Goal: Task Accomplishment & Management: Complete application form

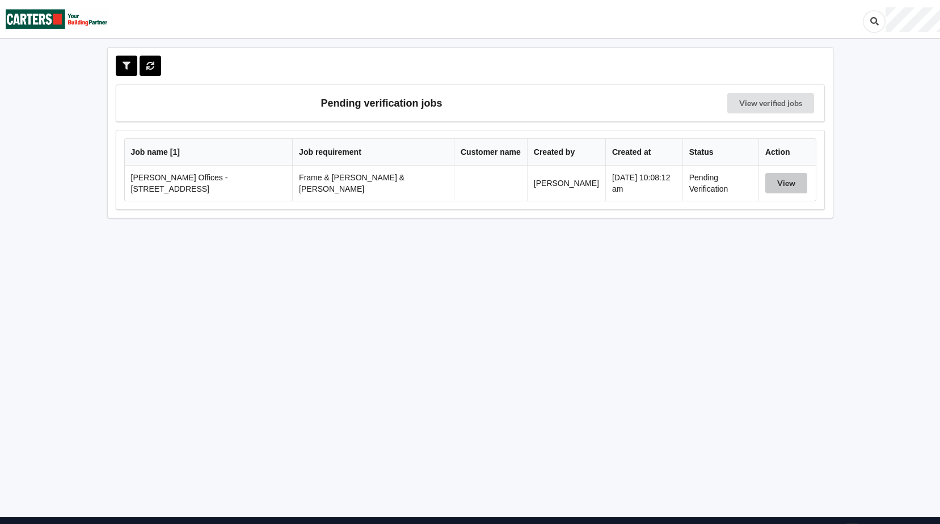
click at [792, 182] on button "View" at bounding box center [786, 183] width 42 height 20
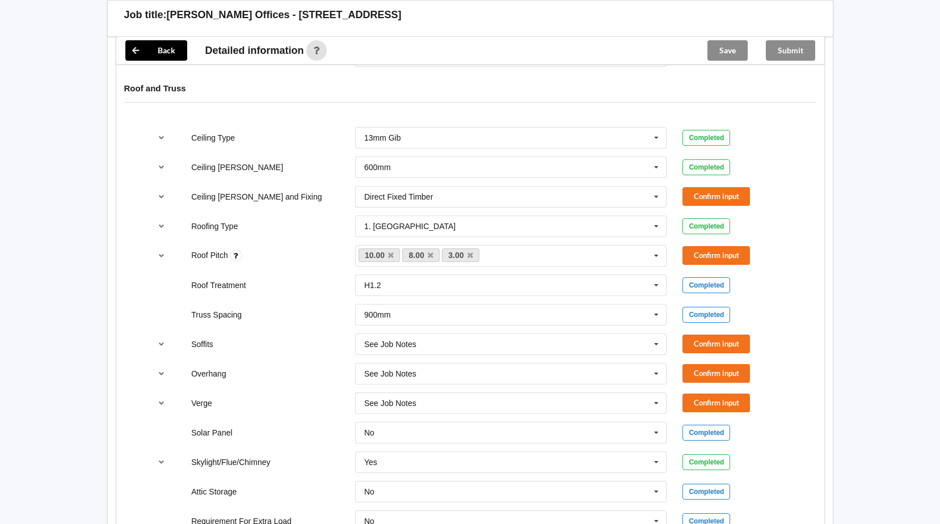
scroll to position [624, 0]
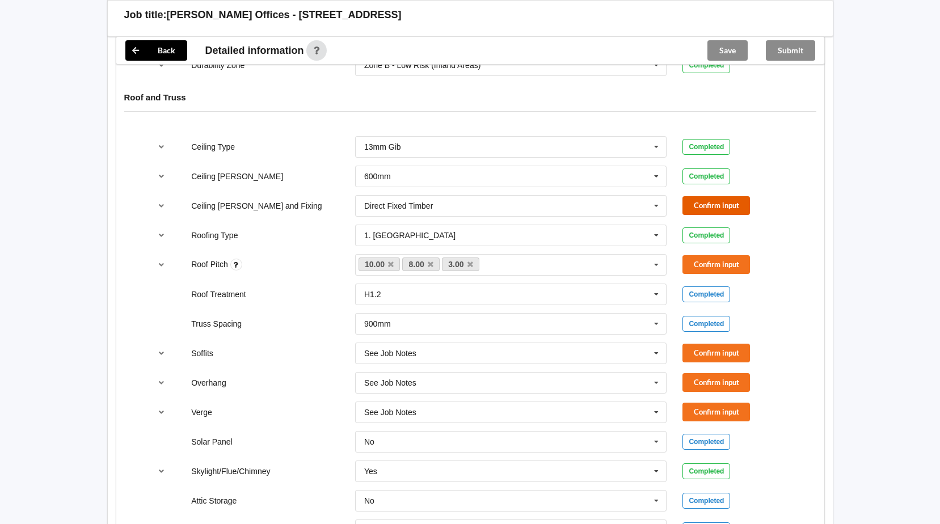
click at [715, 197] on button "Confirm input" at bounding box center [715, 205] width 67 height 19
drag, startPoint x: 475, startPoint y: 255, endPoint x: 465, endPoint y: 255, distance: 9.6
click at [475, 258] on link "3.00" at bounding box center [460, 265] width 37 height 14
click at [469, 261] on icon at bounding box center [470, 264] width 6 height 7
click at [398, 258] on link "10.00" at bounding box center [379, 265] width 42 height 14
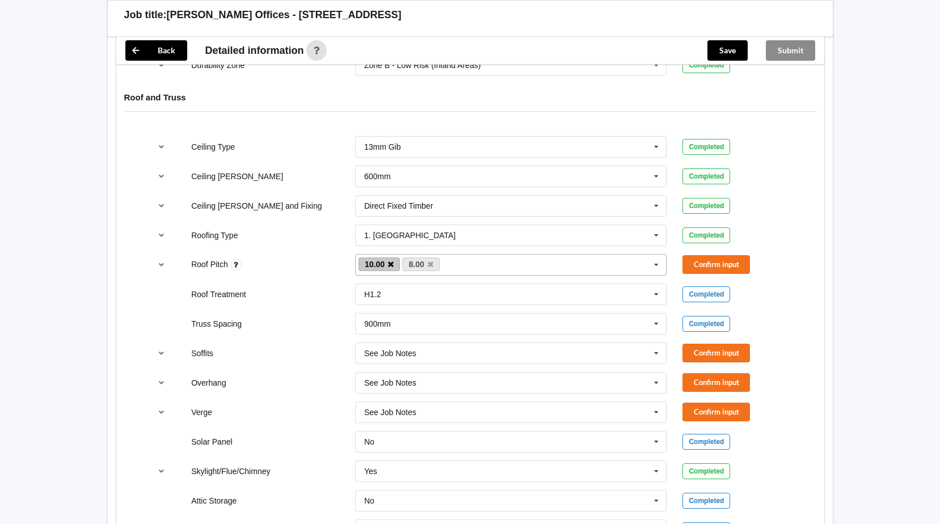
click at [390, 261] on icon at bounding box center [391, 264] width 6 height 7
click at [707, 255] on button "Confirm input" at bounding box center [715, 264] width 67 height 19
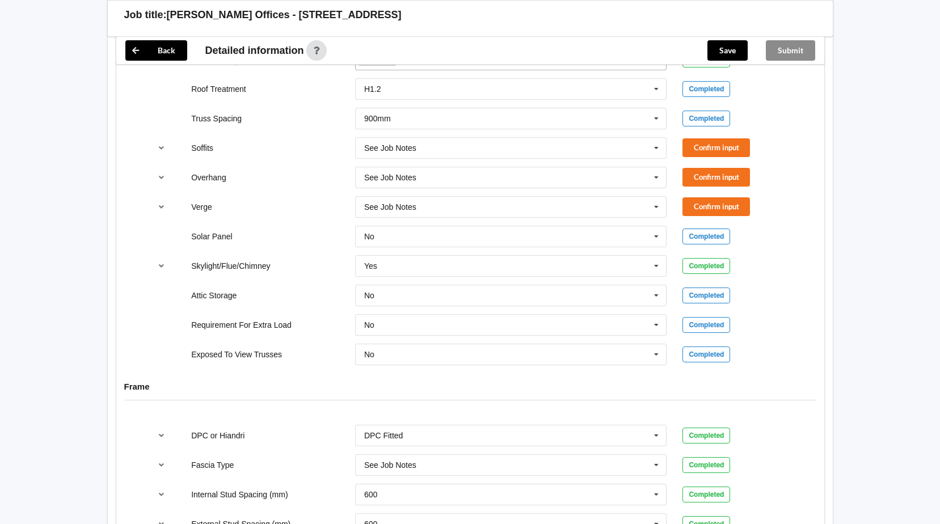
scroll to position [825, 0]
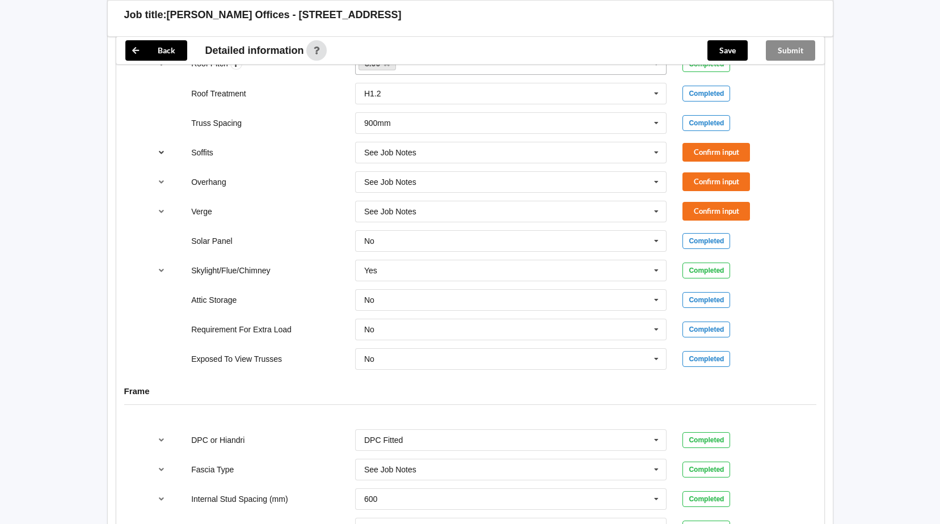
click at [162, 149] on icon "reference-toggle" at bounding box center [162, 152] width 10 height 7
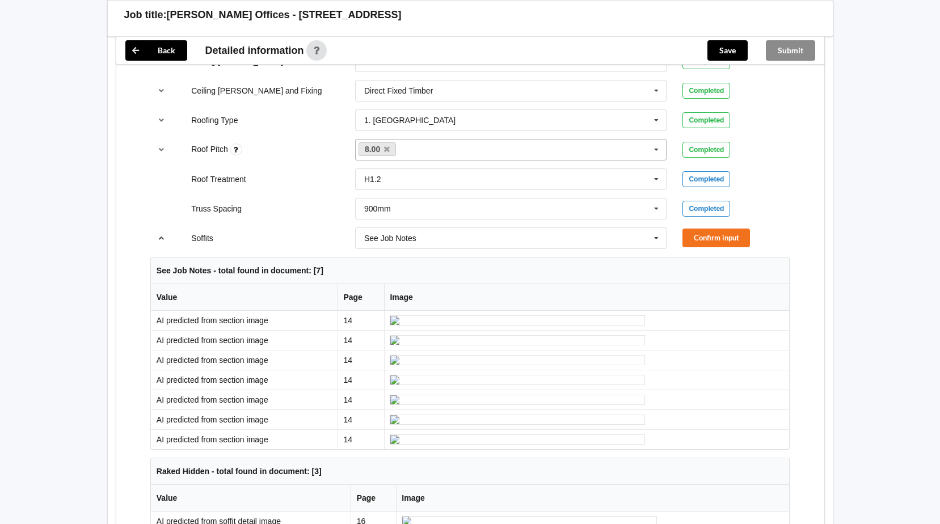
scroll to position [691, 0]
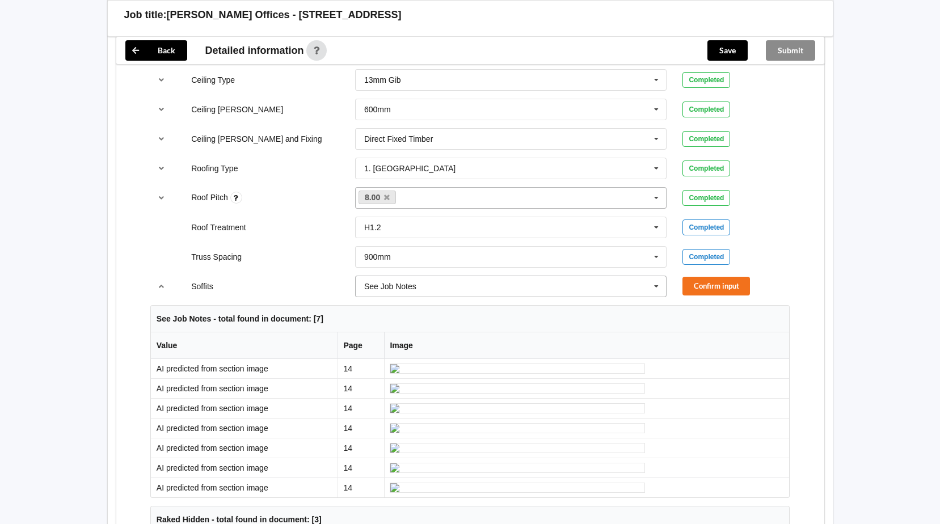
click at [655, 276] on icon at bounding box center [656, 286] width 17 height 21
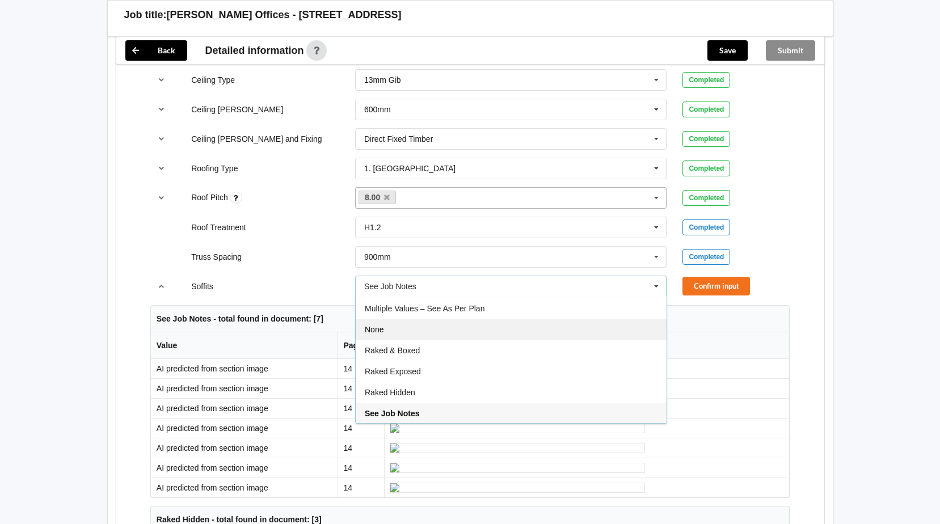
click at [522, 319] on div "None" at bounding box center [511, 329] width 311 height 21
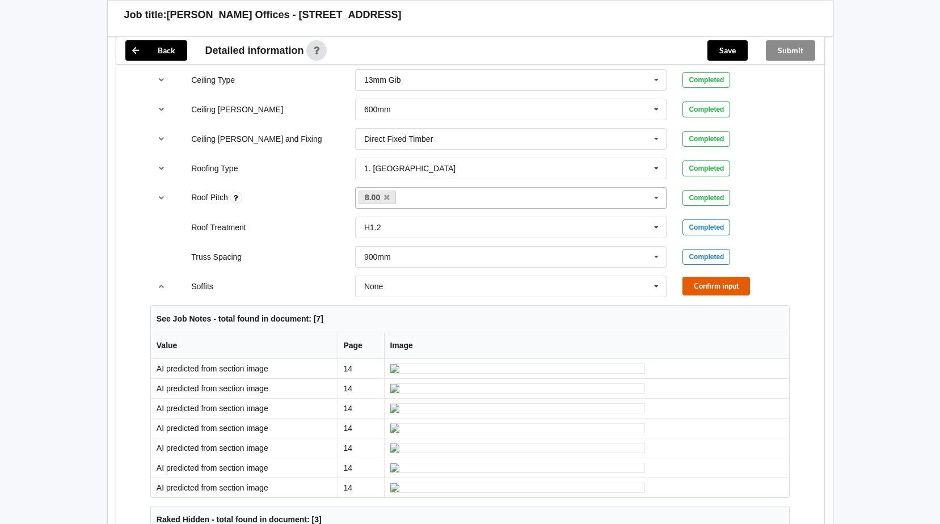
click at [697, 277] on button "Confirm input" at bounding box center [715, 286] width 67 height 19
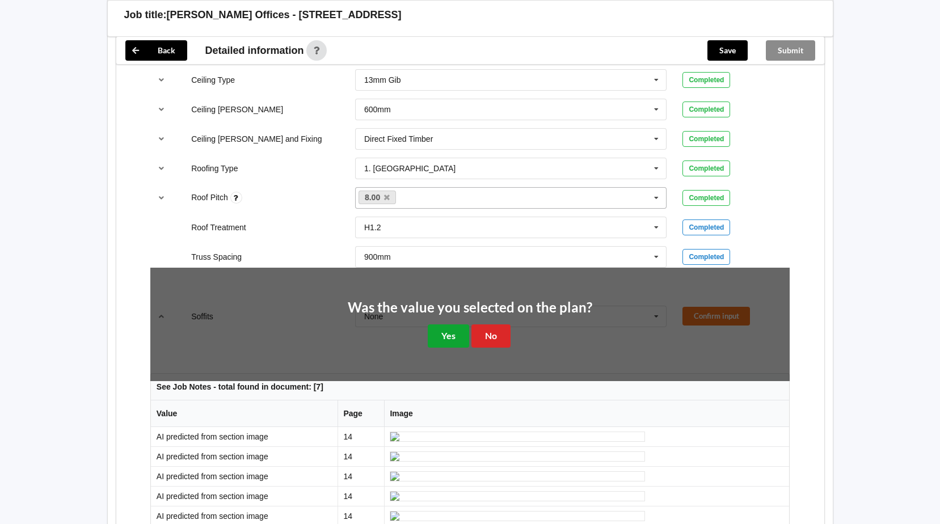
click at [446, 324] on button "Yes" at bounding box center [448, 335] width 41 height 23
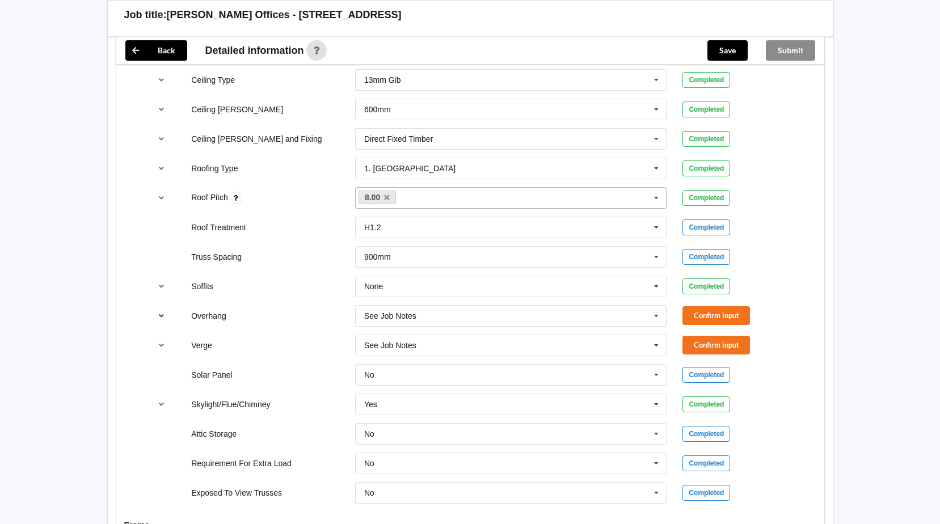
click at [159, 312] on icon "reference-toggle" at bounding box center [162, 315] width 10 height 7
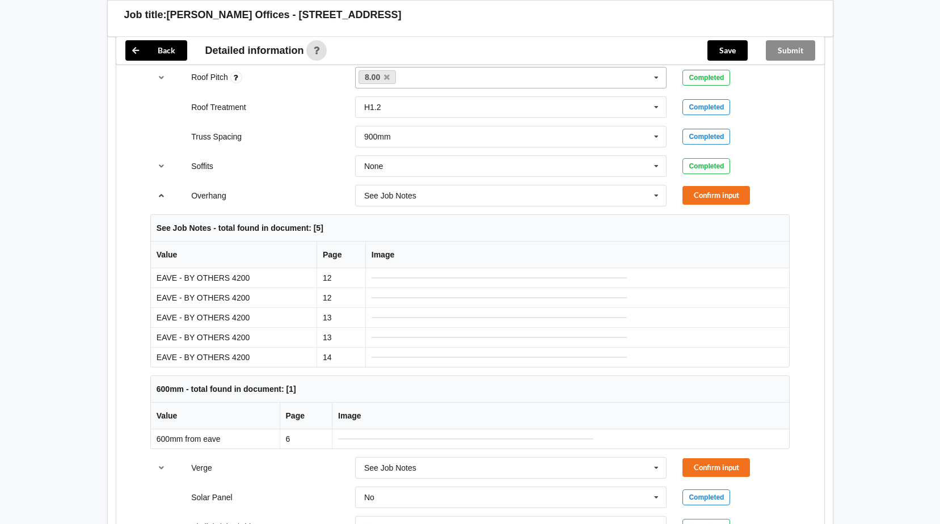
scroll to position [804, 0]
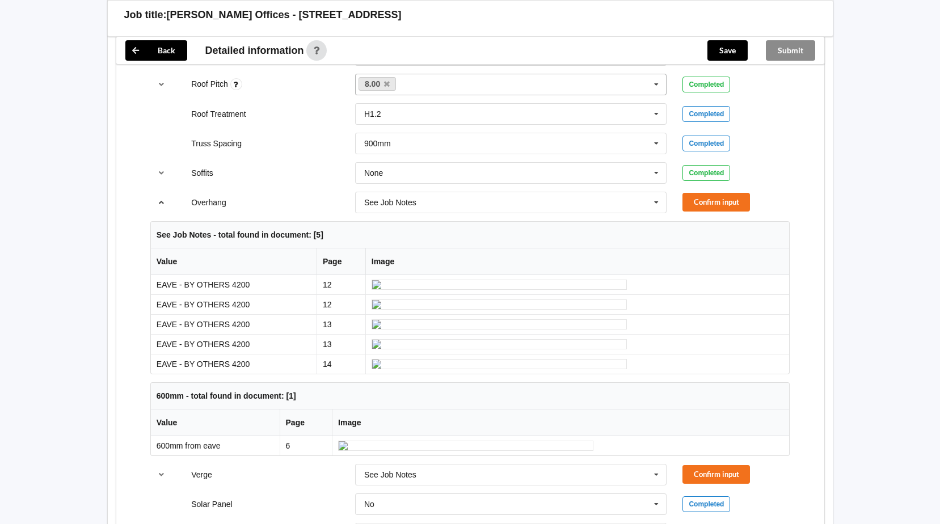
click at [159, 199] on icon "reference-toggle" at bounding box center [162, 202] width 10 height 7
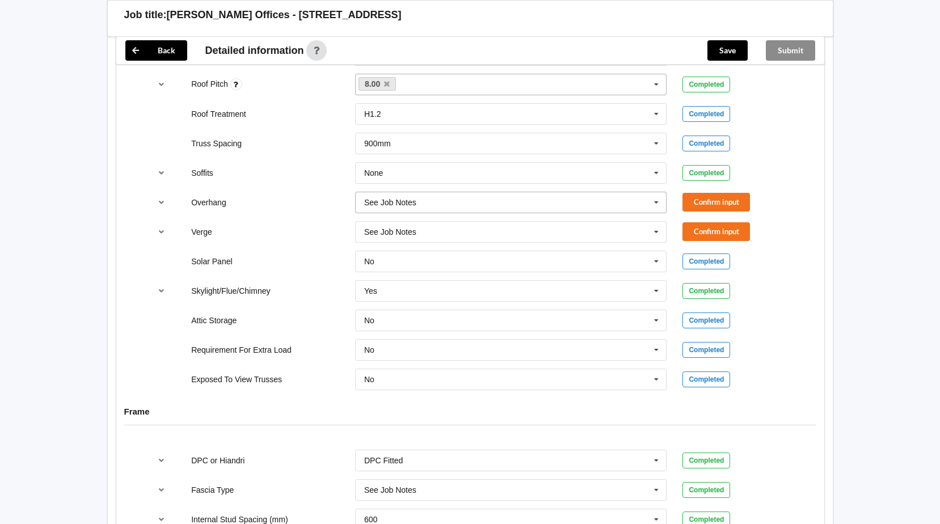
click at [653, 194] on icon at bounding box center [656, 202] width 17 height 21
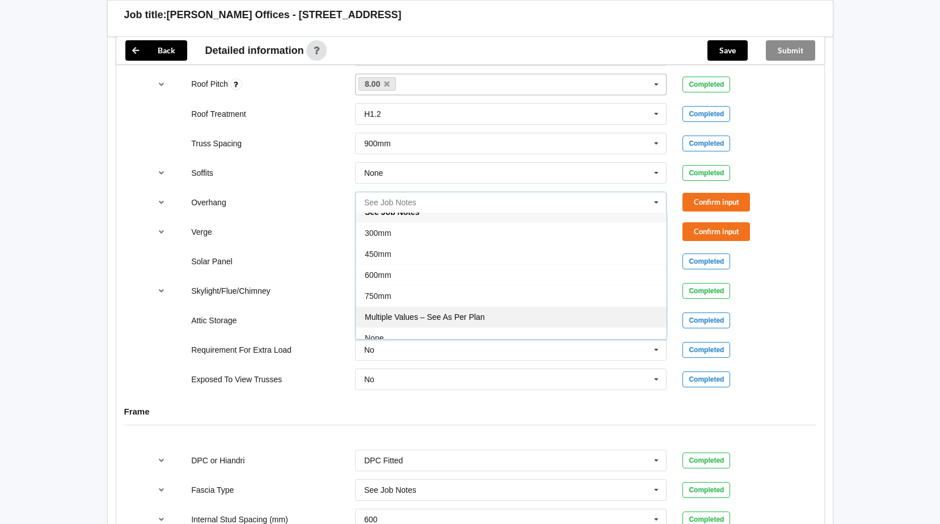
scroll to position [20, 0]
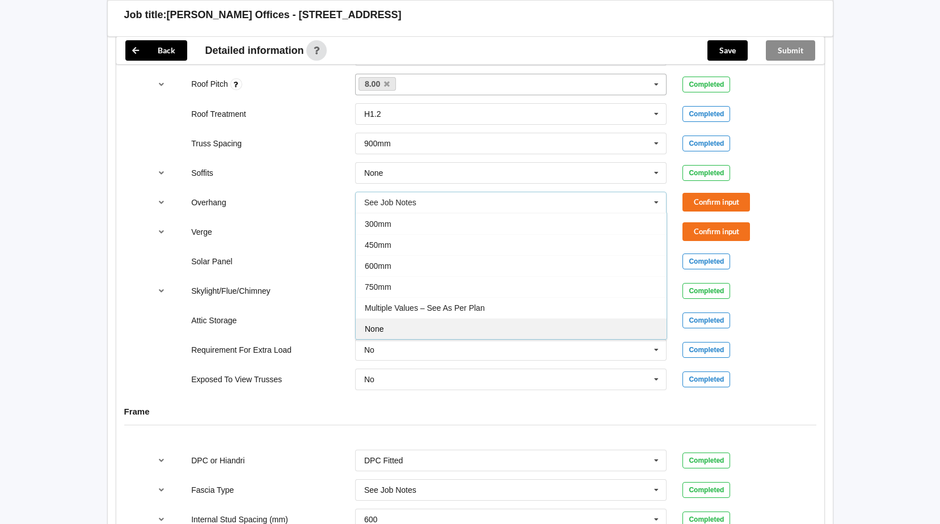
click at [386, 318] on div "None" at bounding box center [511, 328] width 311 height 21
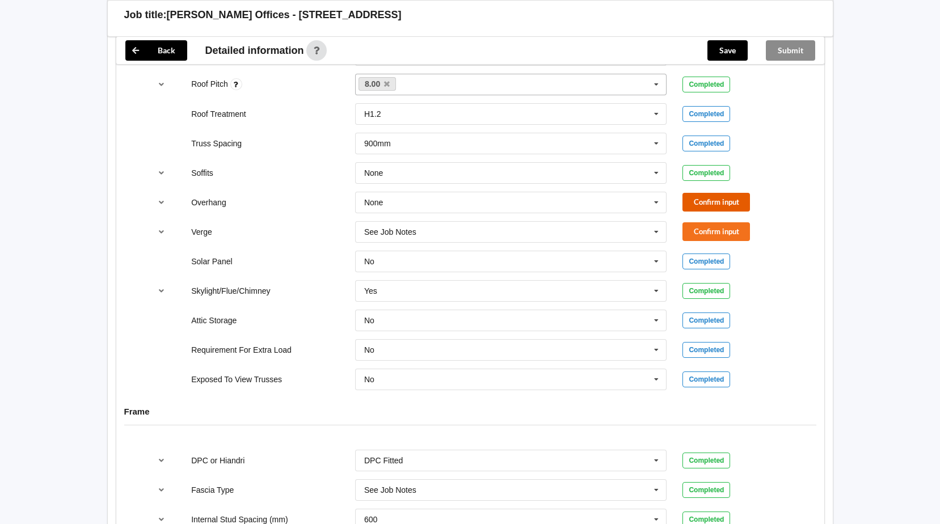
click at [723, 195] on button "Confirm input" at bounding box center [715, 202] width 67 height 19
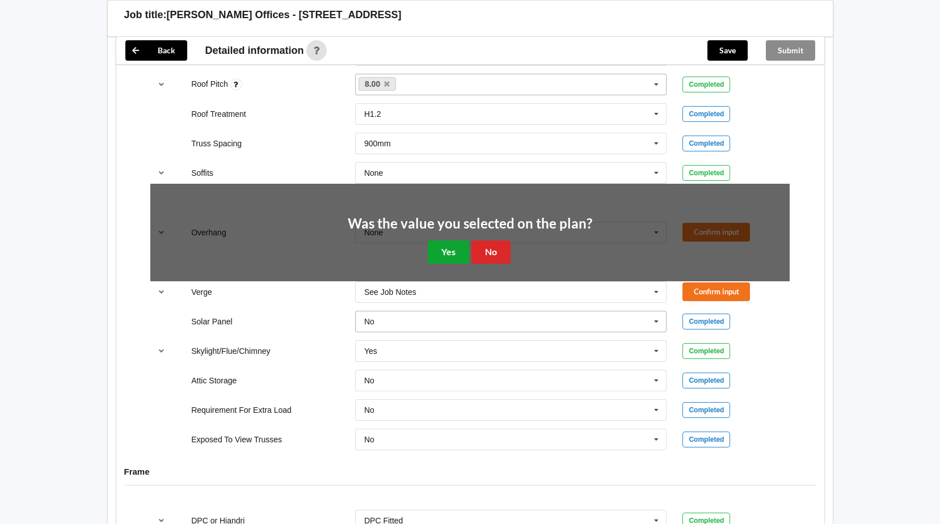
click at [450, 242] on button "Yes" at bounding box center [448, 251] width 41 height 23
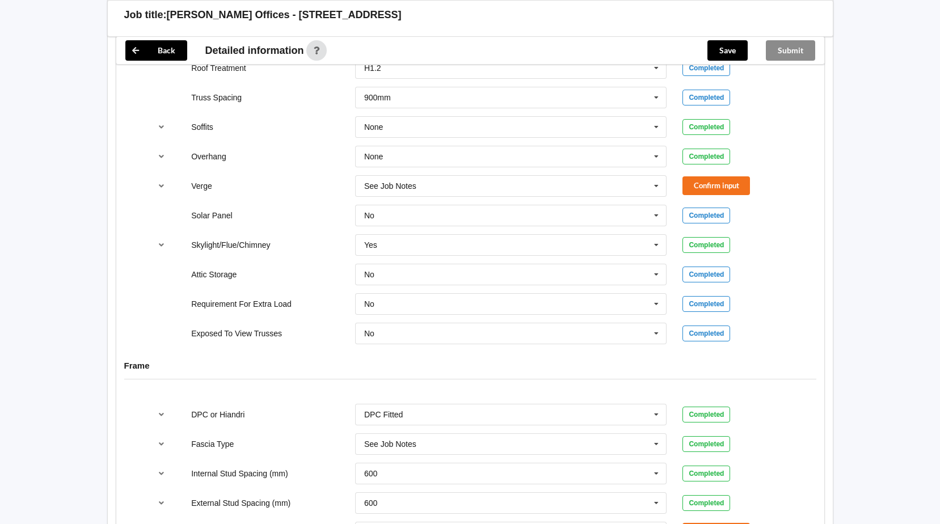
scroll to position [842, 0]
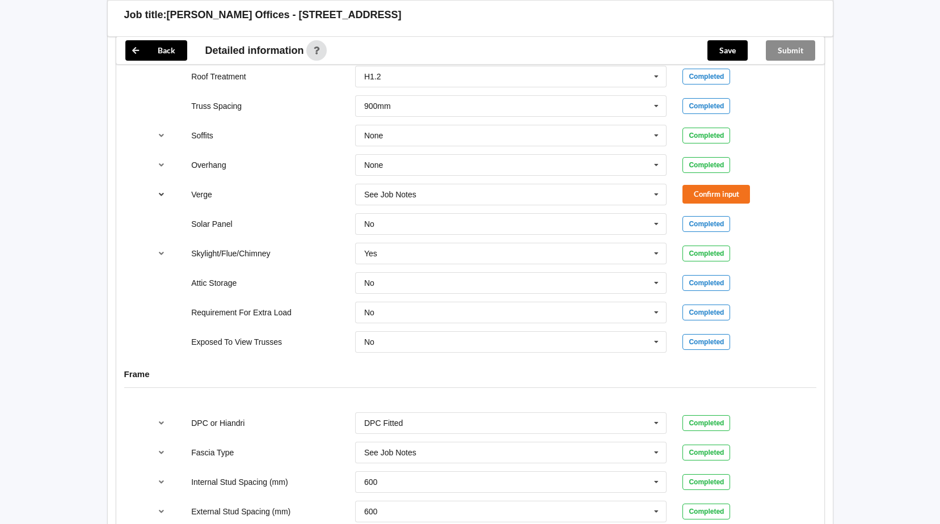
click at [159, 191] on icon "reference-toggle" at bounding box center [162, 194] width 10 height 7
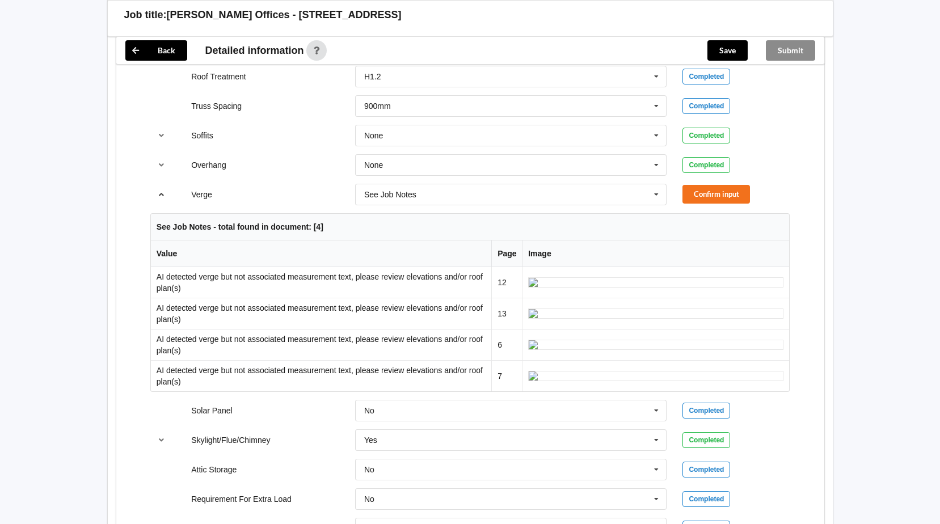
click at [159, 191] on icon "reference-toggle" at bounding box center [162, 194] width 10 height 7
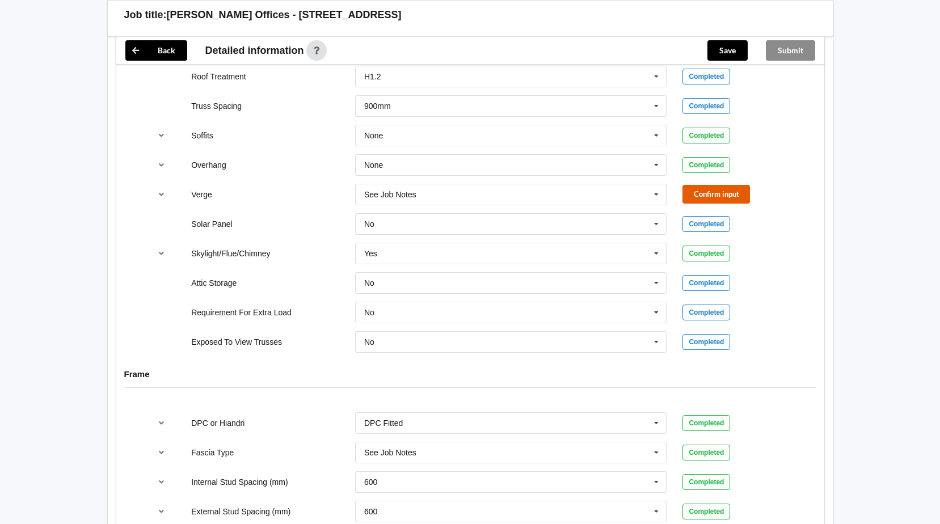
click at [729, 185] on button "Confirm input" at bounding box center [715, 194] width 67 height 19
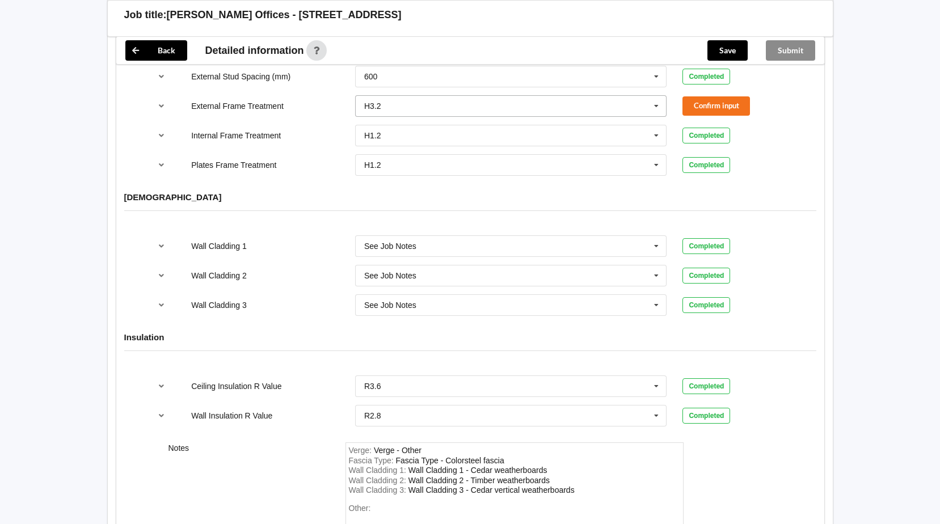
scroll to position [1125, 0]
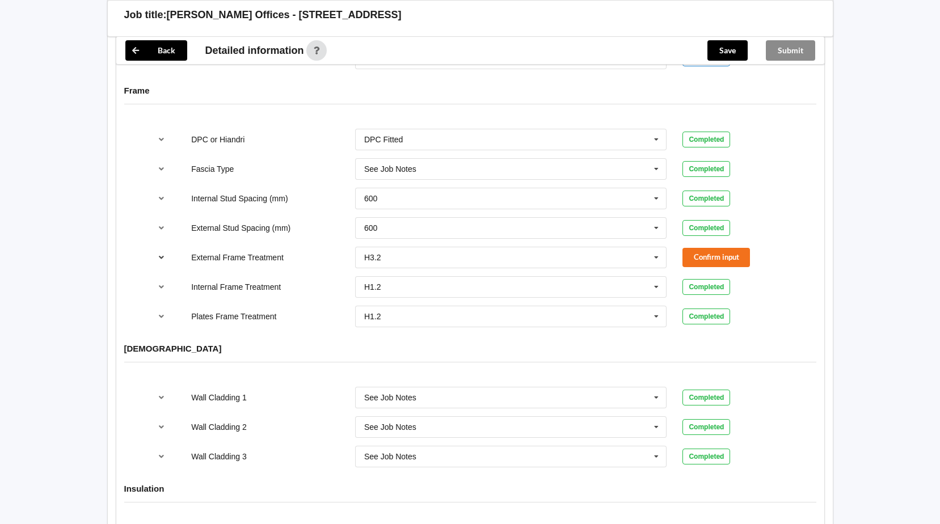
click at [165, 254] on icon "reference-toggle" at bounding box center [162, 257] width 10 height 7
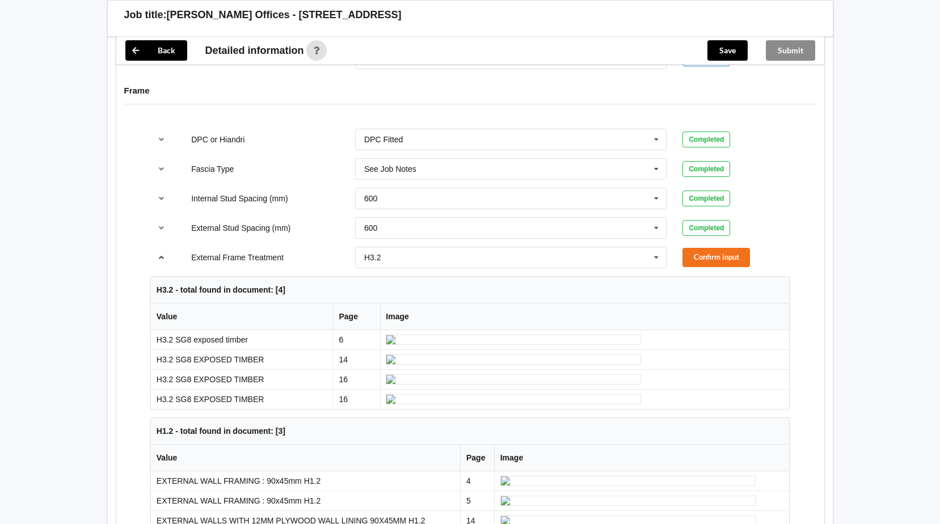
click at [161, 254] on icon "reference-toggle" at bounding box center [162, 257] width 10 height 7
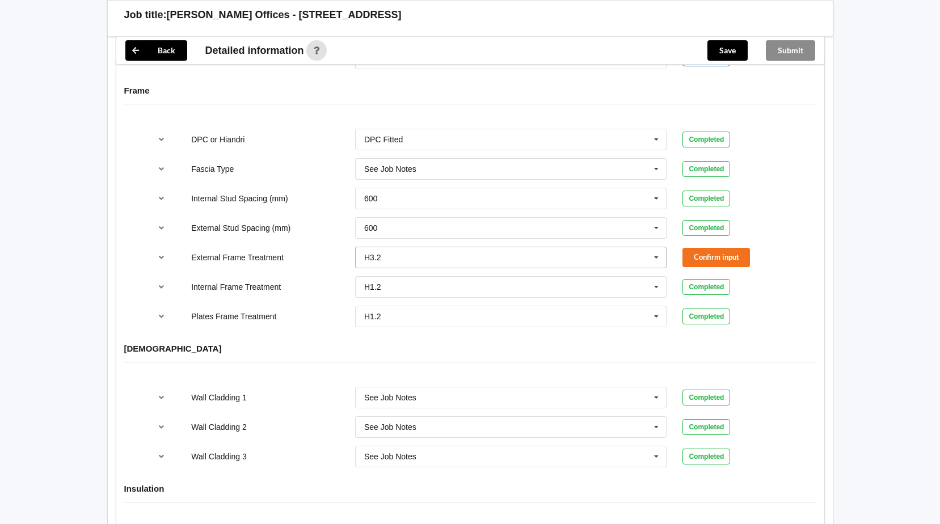
click at [654, 247] on icon at bounding box center [656, 257] width 17 height 21
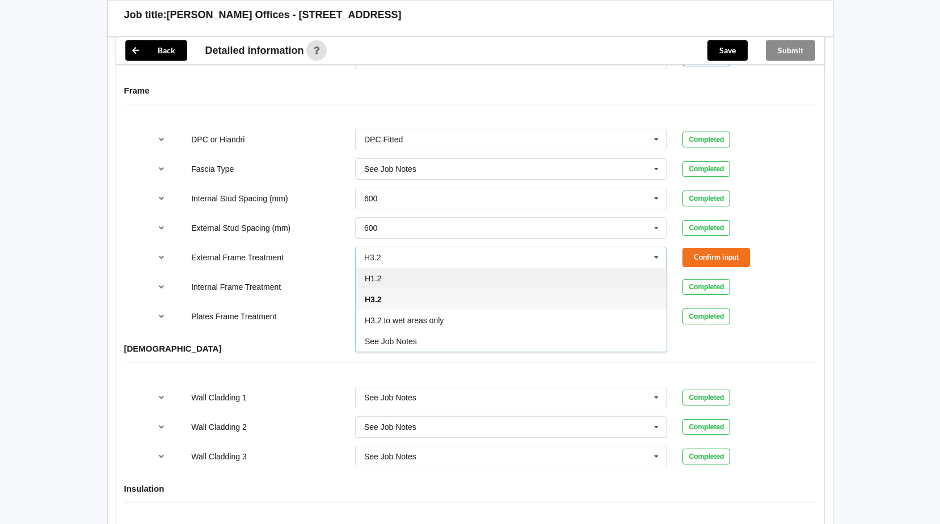
click at [465, 269] on div "H1.2" at bounding box center [511, 278] width 311 height 21
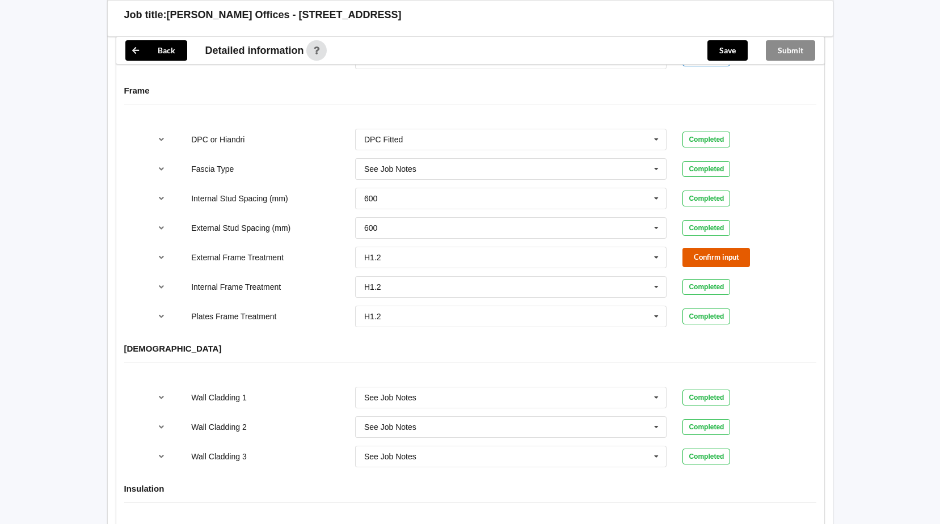
click at [706, 248] on button "Confirm input" at bounding box center [715, 257] width 67 height 19
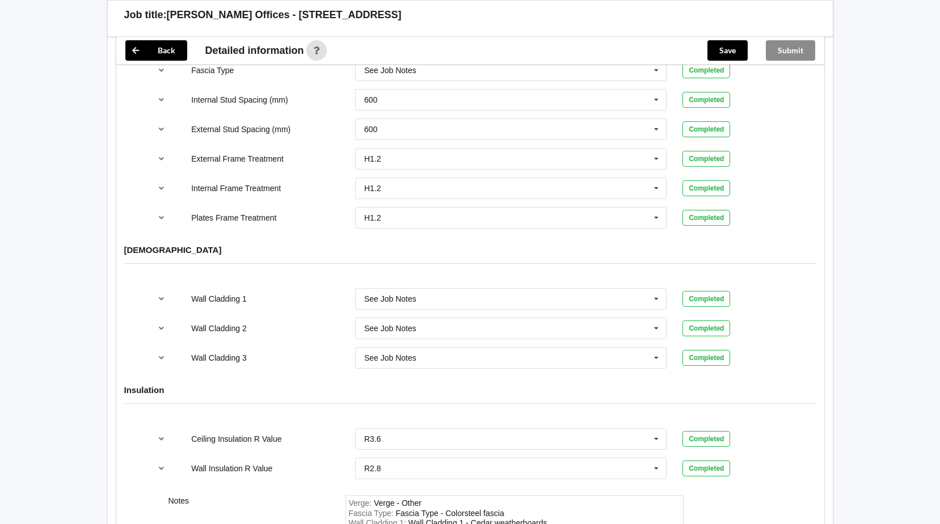
scroll to position [1409, 0]
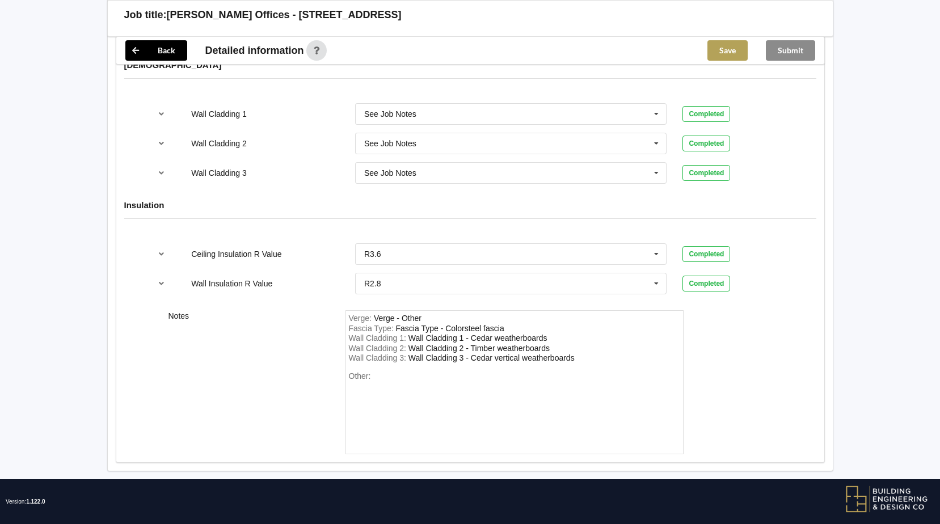
click at [728, 56] on button "Save" at bounding box center [727, 50] width 40 height 20
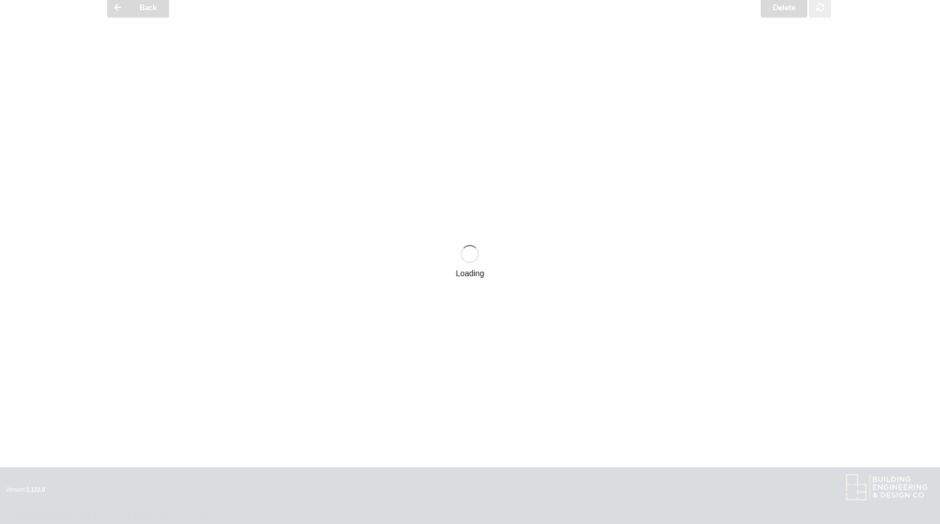
scroll to position [50, 0]
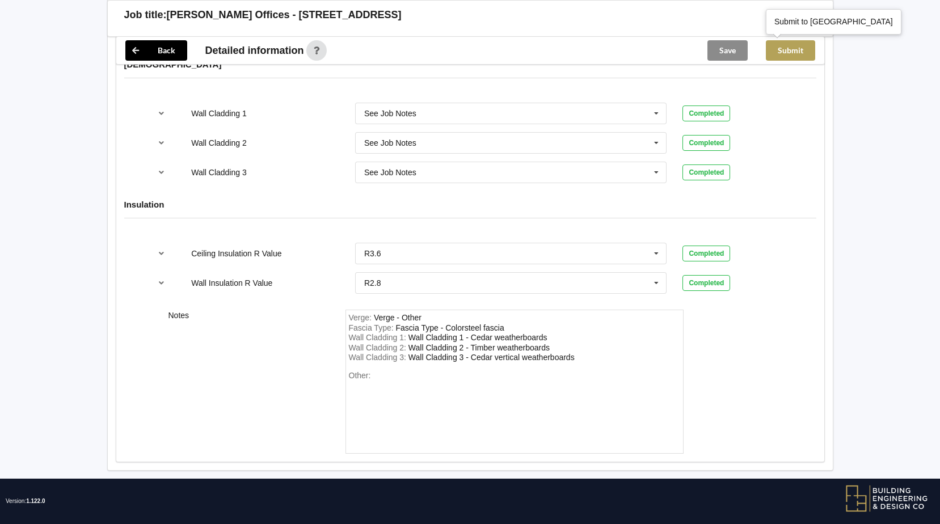
click at [787, 51] on button "Submit" at bounding box center [790, 50] width 49 height 20
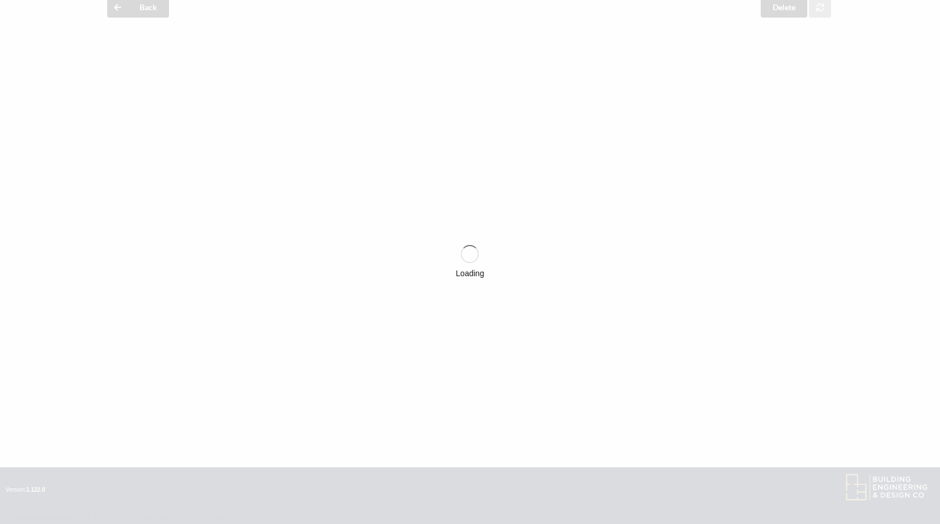
scroll to position [1357, 0]
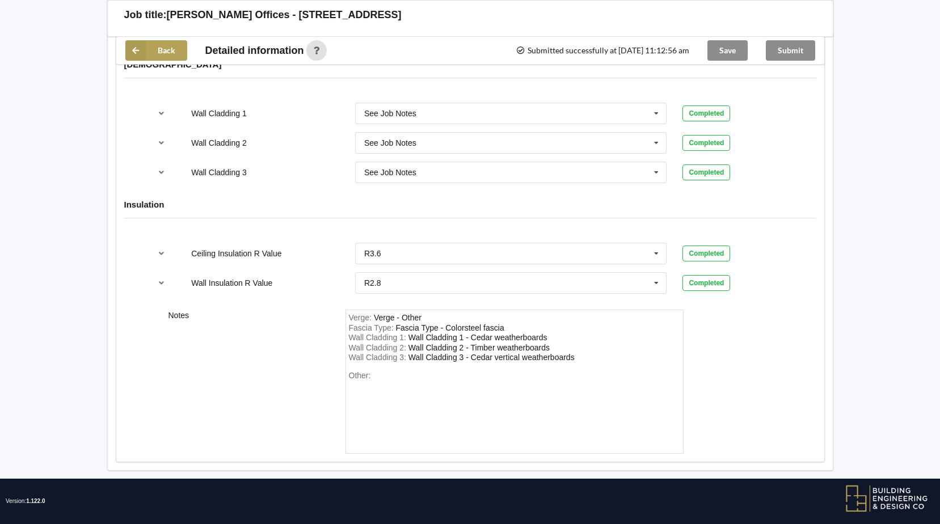
click at [165, 45] on button "Back" at bounding box center [156, 50] width 62 height 20
